Goal: Navigation & Orientation: Find specific page/section

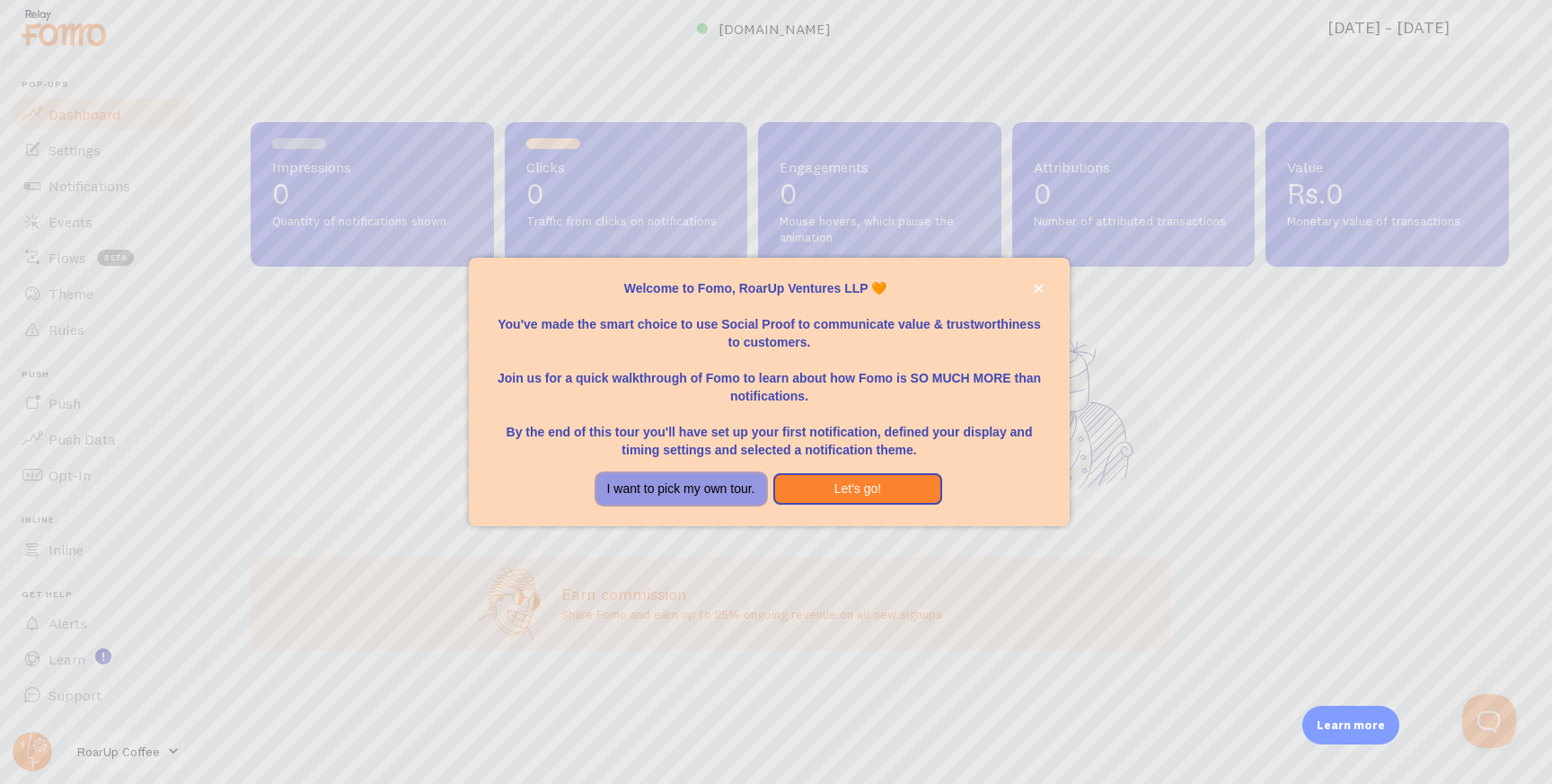
click at [711, 489] on button "I want to pick my own tour." at bounding box center [681, 489] width 169 height 32
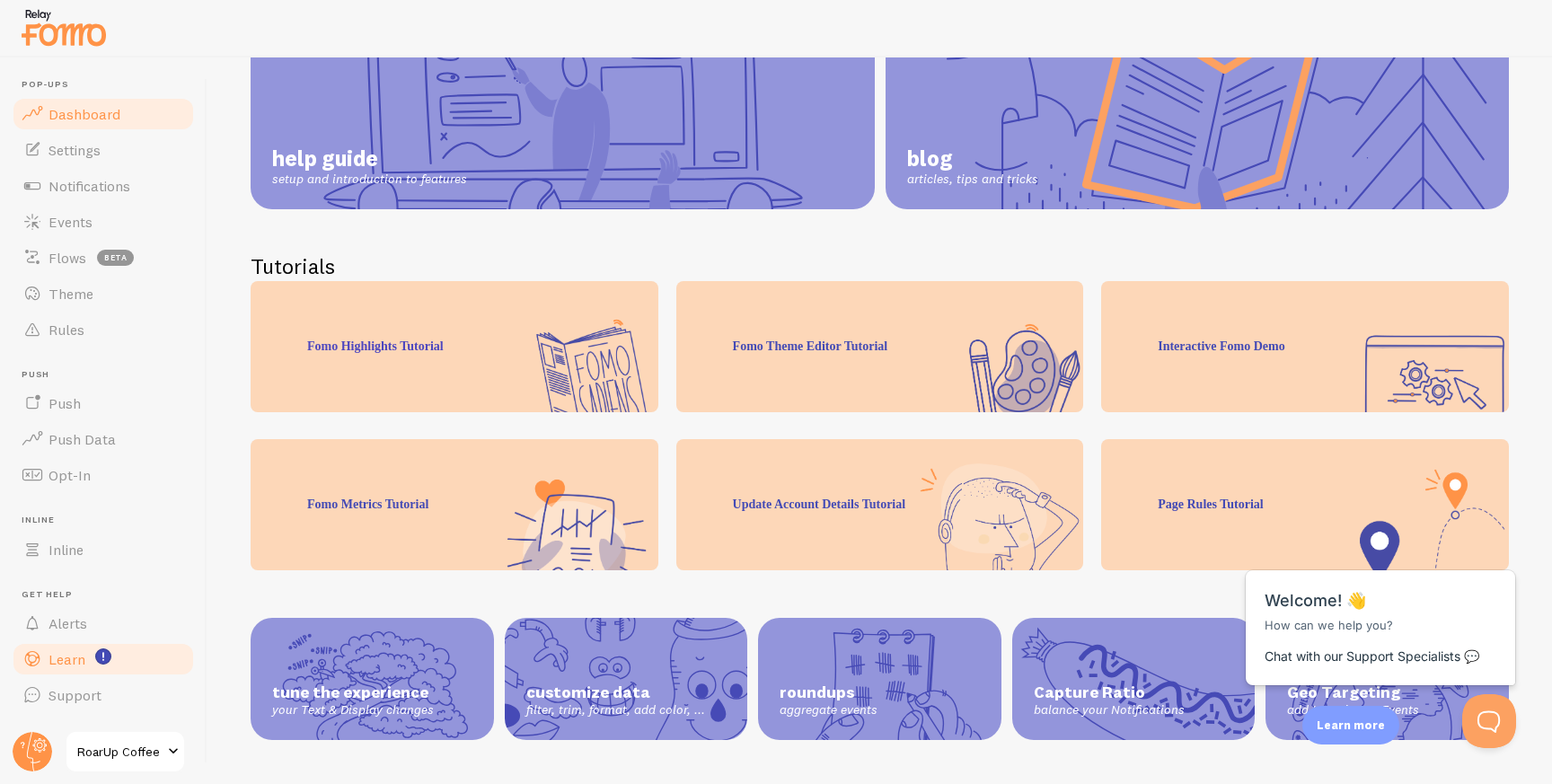
click at [117, 101] on link "Dashboard" at bounding box center [103, 113] width 185 height 36
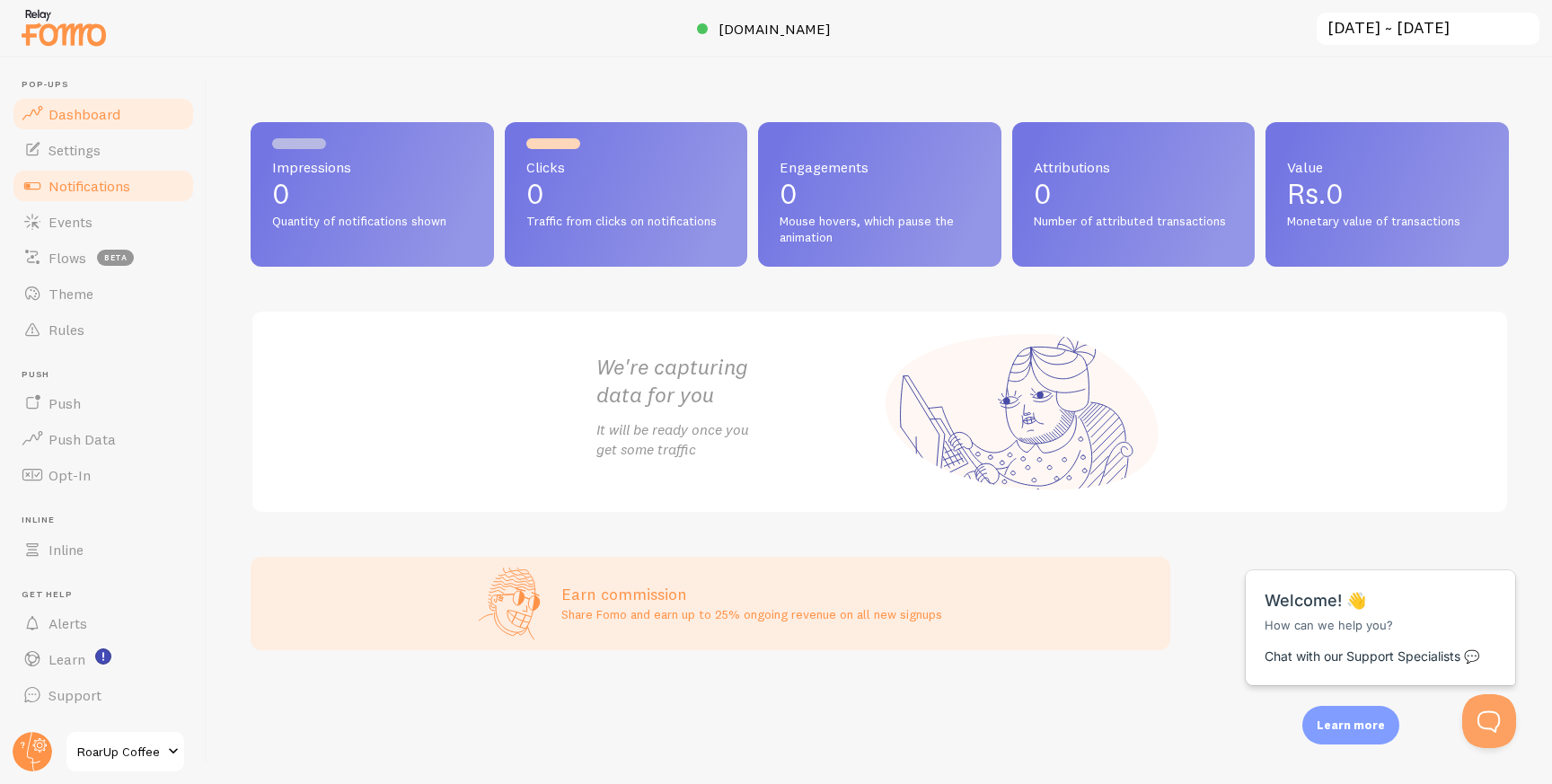
click at [131, 177] on link "Notifications" at bounding box center [103, 185] width 185 height 36
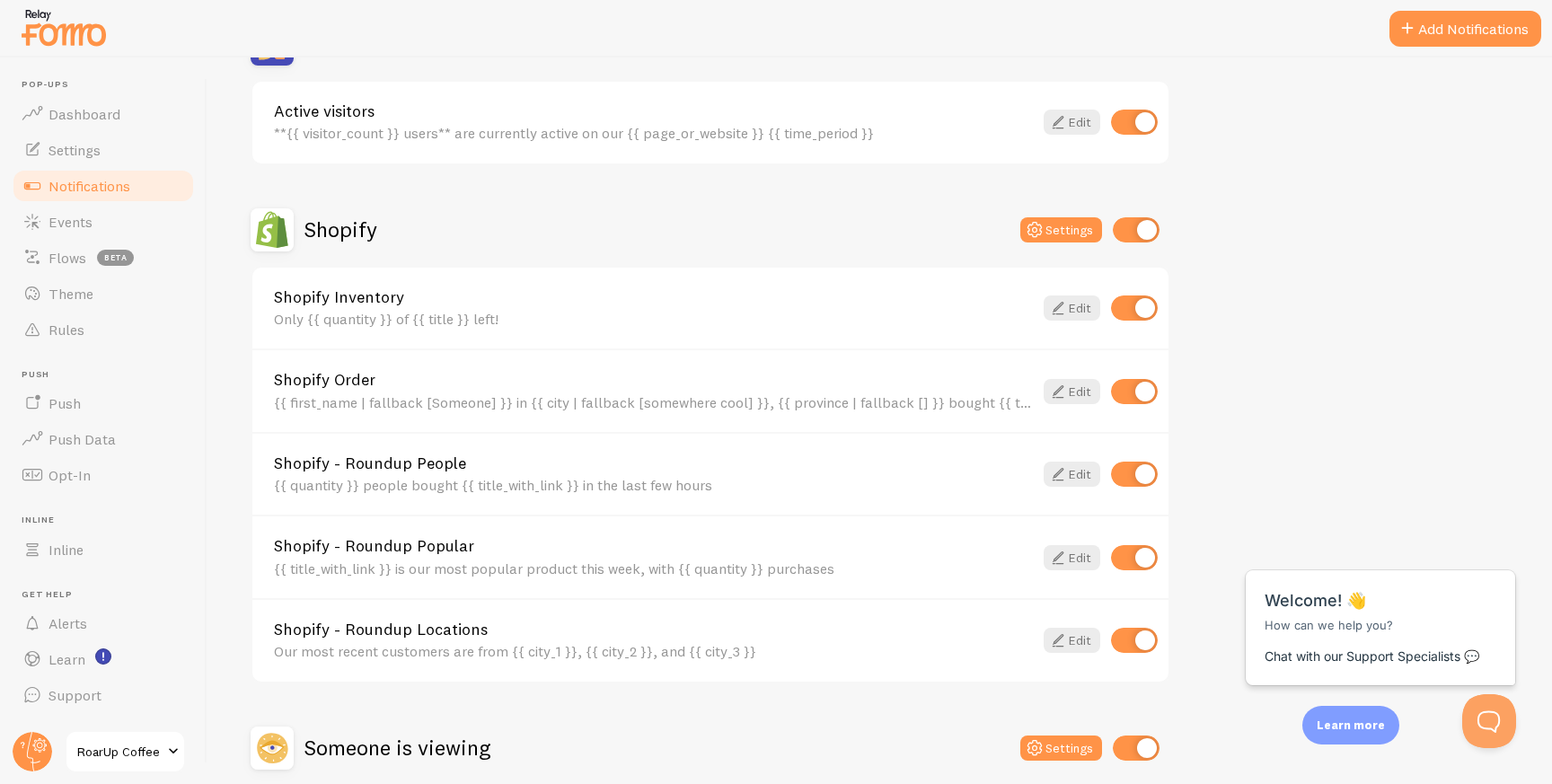
scroll to position [663, 0]
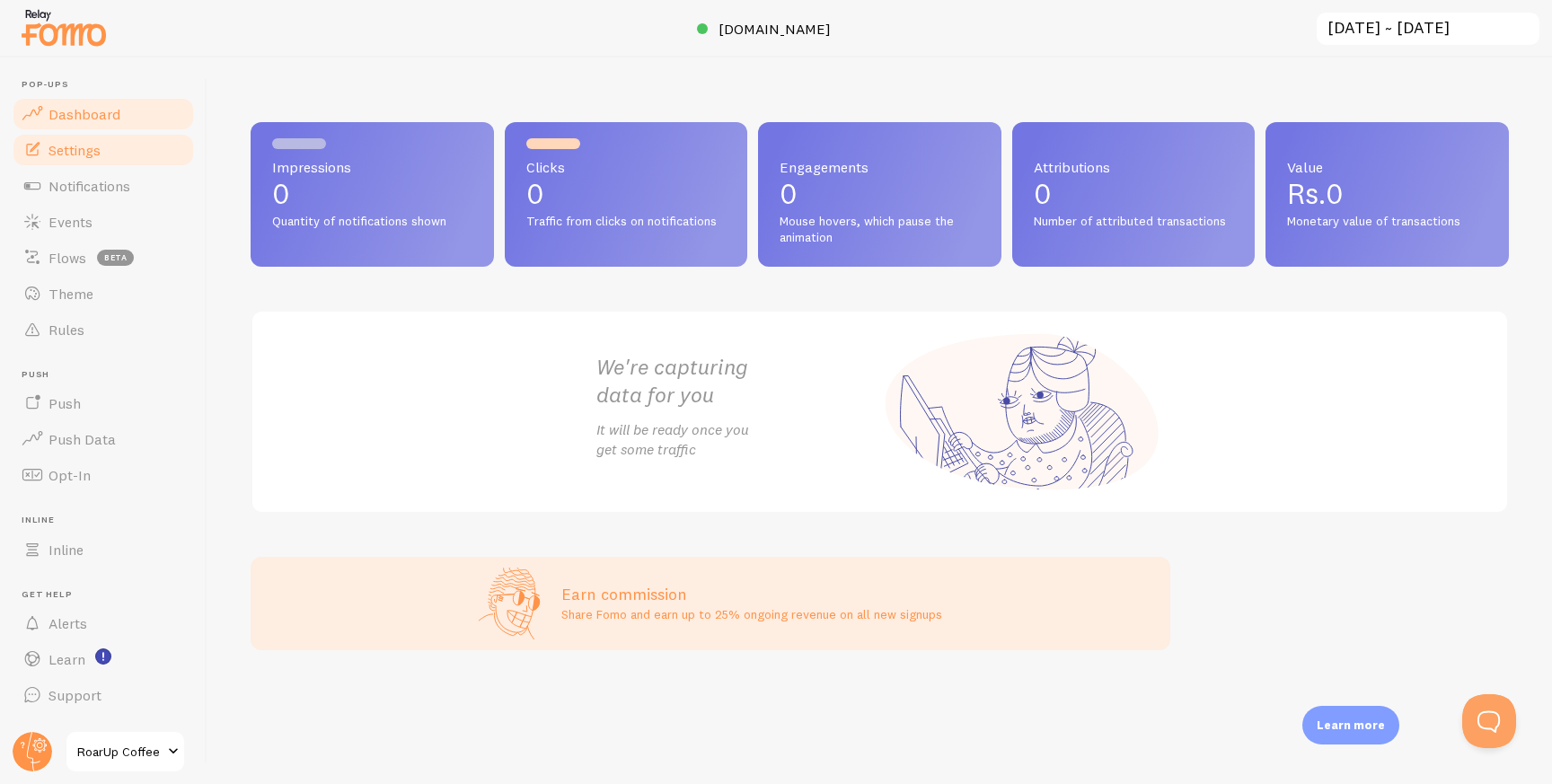
click at [110, 155] on link "Settings" at bounding box center [103, 149] width 185 height 36
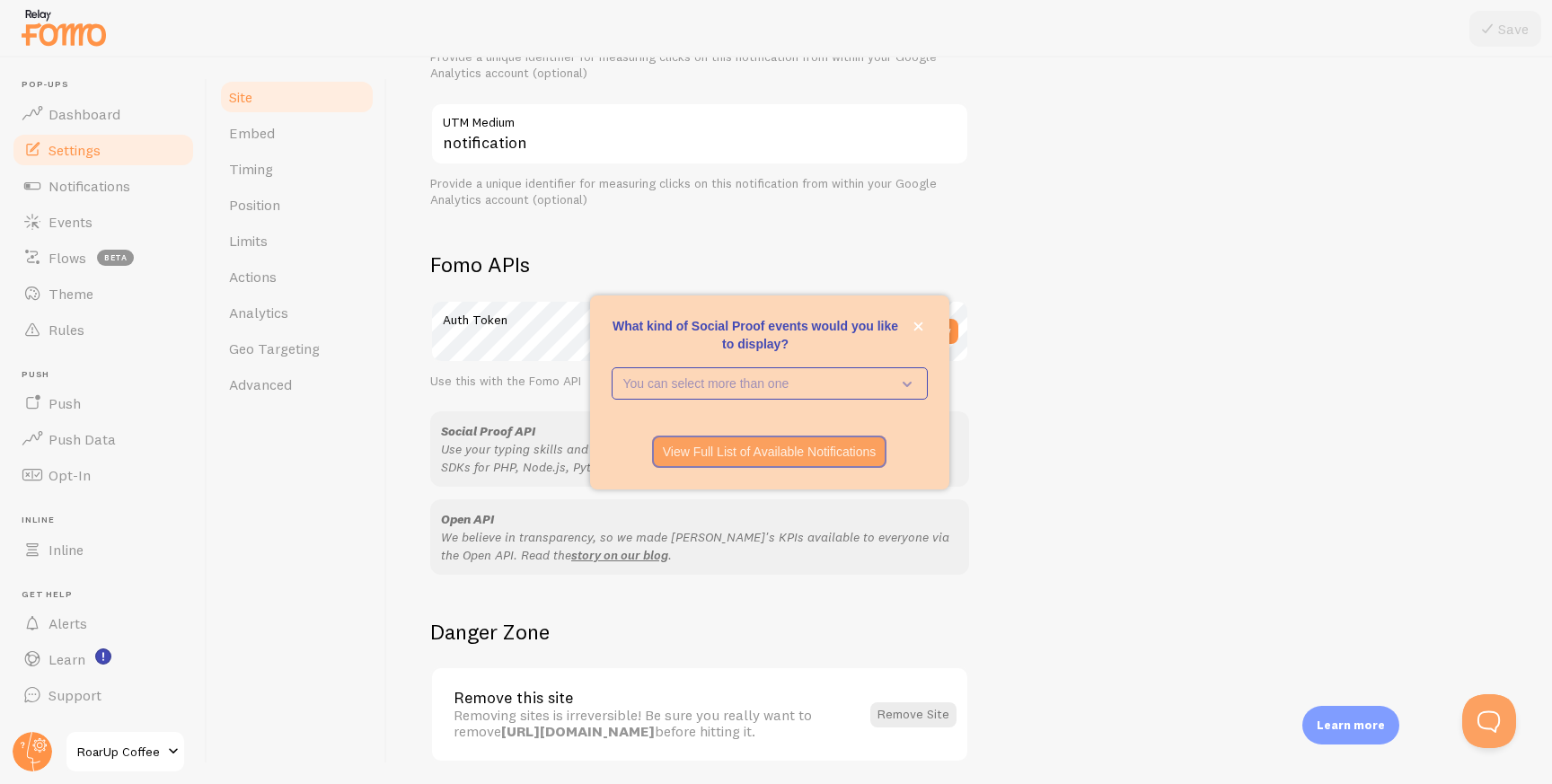
scroll to position [897, 0]
